Goal: Task Accomplishment & Management: Manage account settings

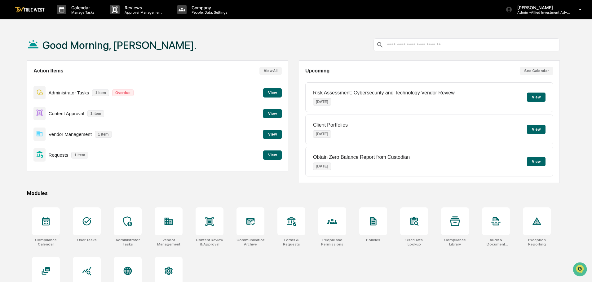
click at [272, 114] on button "View" at bounding box center [272, 113] width 19 height 9
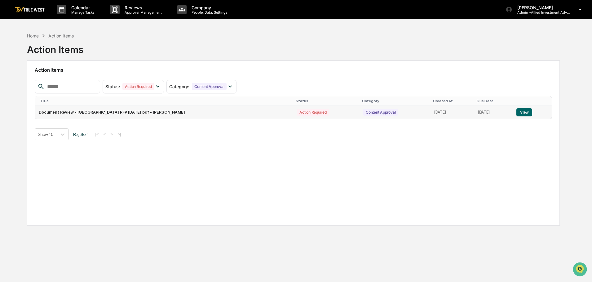
click at [529, 113] on button "View" at bounding box center [524, 112] width 16 height 8
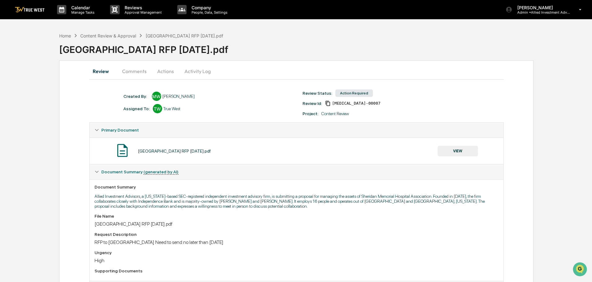
click at [164, 73] on button "Actions" at bounding box center [166, 71] width 28 height 15
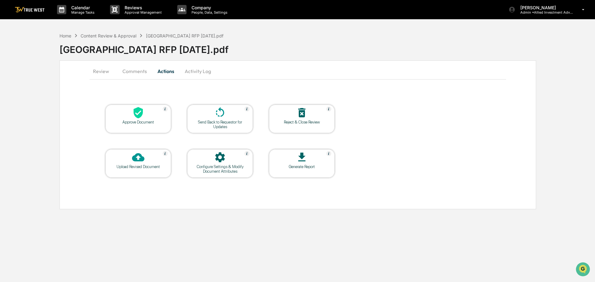
click at [137, 114] on icon at bounding box center [138, 113] width 12 height 12
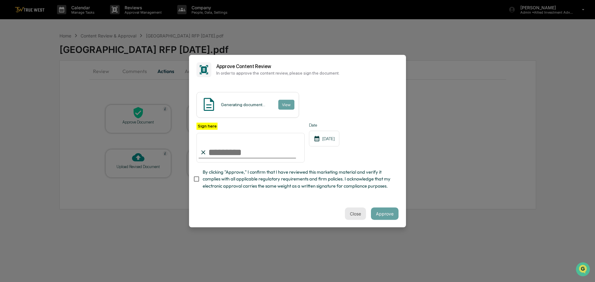
click at [351, 218] on button "Close" at bounding box center [355, 214] width 21 height 12
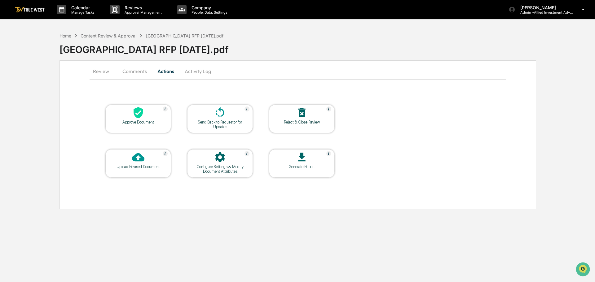
click at [139, 72] on button "Comments" at bounding box center [134, 71] width 34 height 15
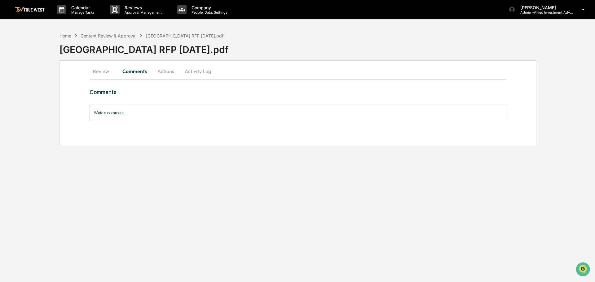
click at [121, 114] on input "Write a comment..." at bounding box center [298, 113] width 417 height 16
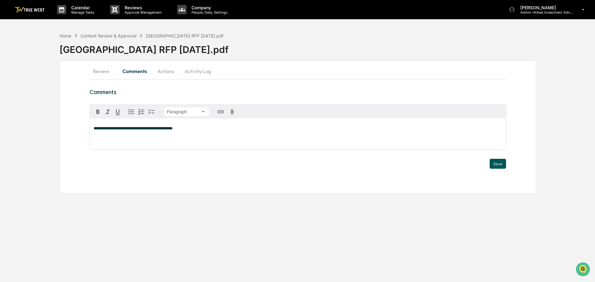
click at [500, 164] on button "Save" at bounding box center [498, 164] width 16 height 10
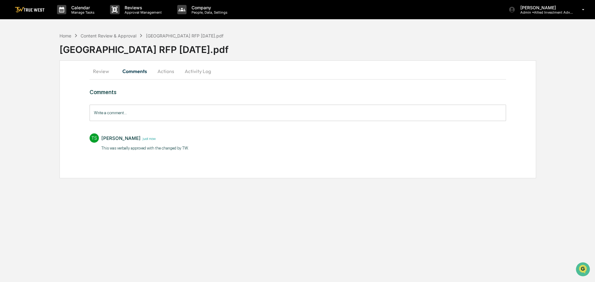
click at [166, 71] on button "Actions" at bounding box center [166, 71] width 28 height 15
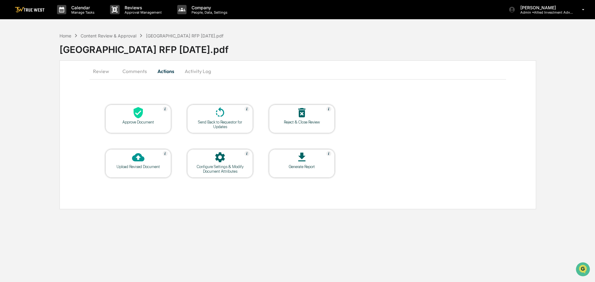
click at [139, 117] on icon at bounding box center [138, 112] width 9 height 11
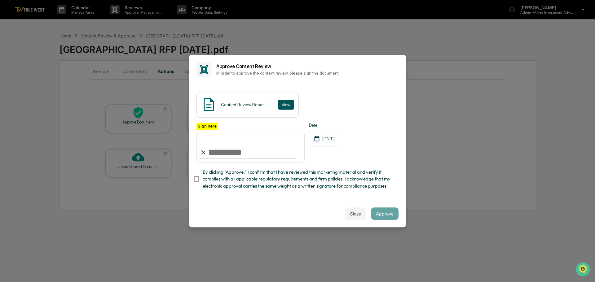
click at [281, 100] on button "View" at bounding box center [286, 105] width 16 height 10
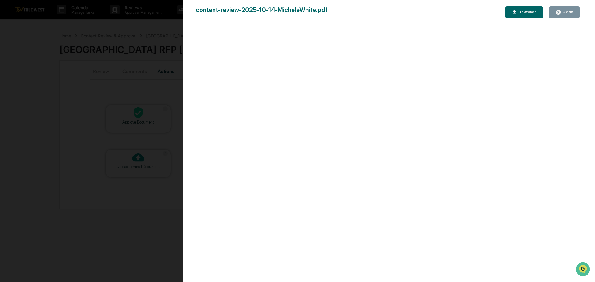
click at [156, 35] on div "Version History [DATE] 06:19 PM [PERSON_NAME] content-review-2025-10-14-Michele…" at bounding box center [297, 141] width 595 height 282
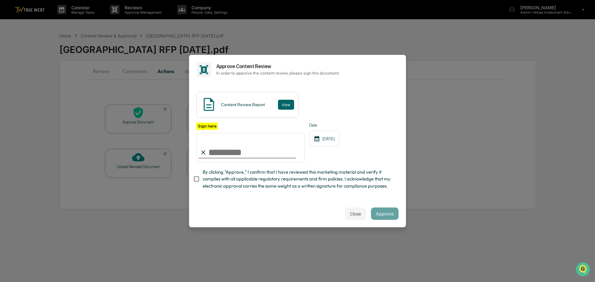
click at [225, 146] on input "Sign here" at bounding box center [251, 148] width 108 height 30
type input "**********"
click at [385, 216] on button "Approve" at bounding box center [385, 214] width 28 height 12
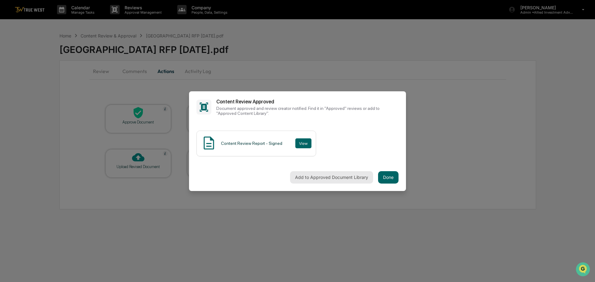
click at [328, 177] on button "Add to Approved Document Library" at bounding box center [331, 177] width 83 height 12
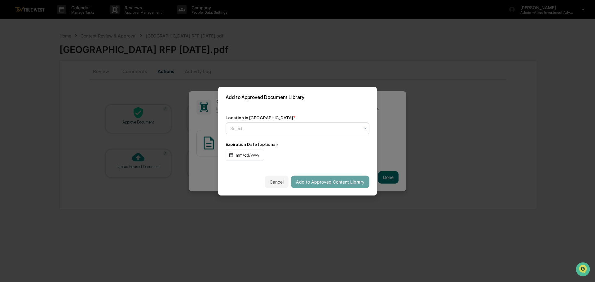
click at [288, 125] on div at bounding box center [295, 128] width 130 height 6
click at [256, 153] on div "↳ Marketing and Advertisements" at bounding box center [296, 154] width 140 height 12
click at [313, 180] on button "Add to Approved Content Library" at bounding box center [330, 182] width 78 height 12
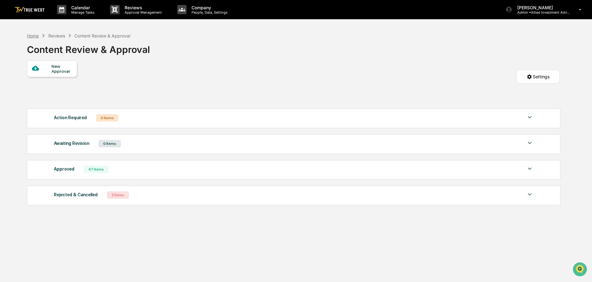
click at [34, 37] on div "Home" at bounding box center [33, 35] width 12 height 5
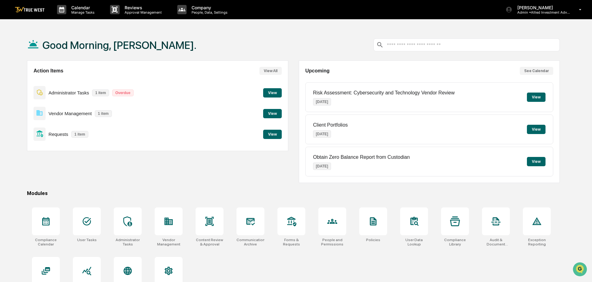
click at [267, 135] on button "View" at bounding box center [272, 134] width 19 height 9
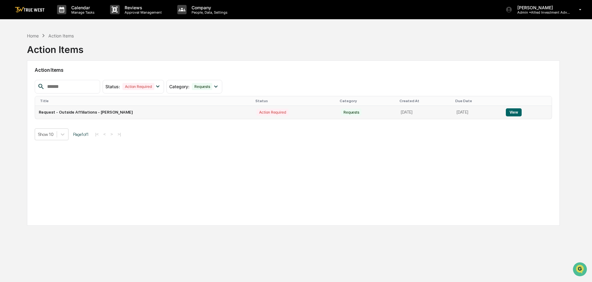
click at [516, 112] on button "View" at bounding box center [514, 112] width 16 height 8
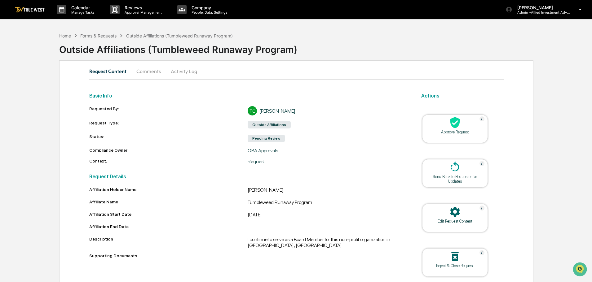
click at [64, 37] on div "Home" at bounding box center [65, 35] width 12 height 5
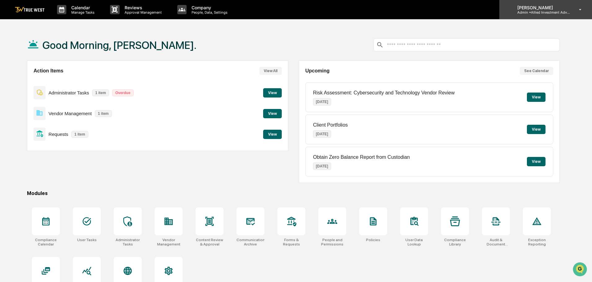
click at [537, 11] on p "Admin • Allied Investment Advisors" at bounding box center [541, 12] width 58 height 4
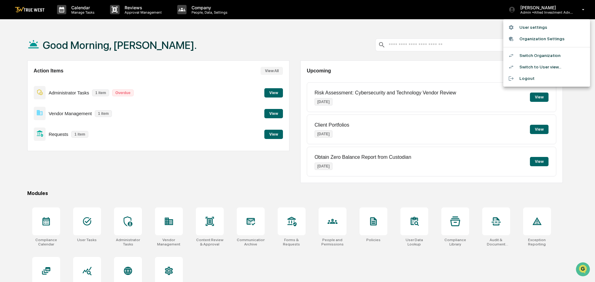
click at [538, 56] on li "Switch Organization" at bounding box center [546, 55] width 87 height 11
